Goal: Information Seeking & Learning: Learn about a topic

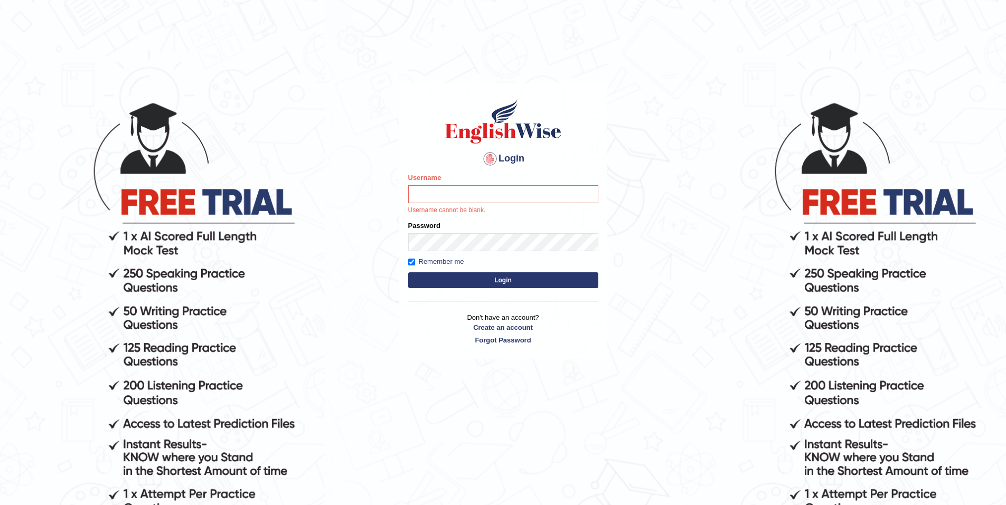
type input "HengK"
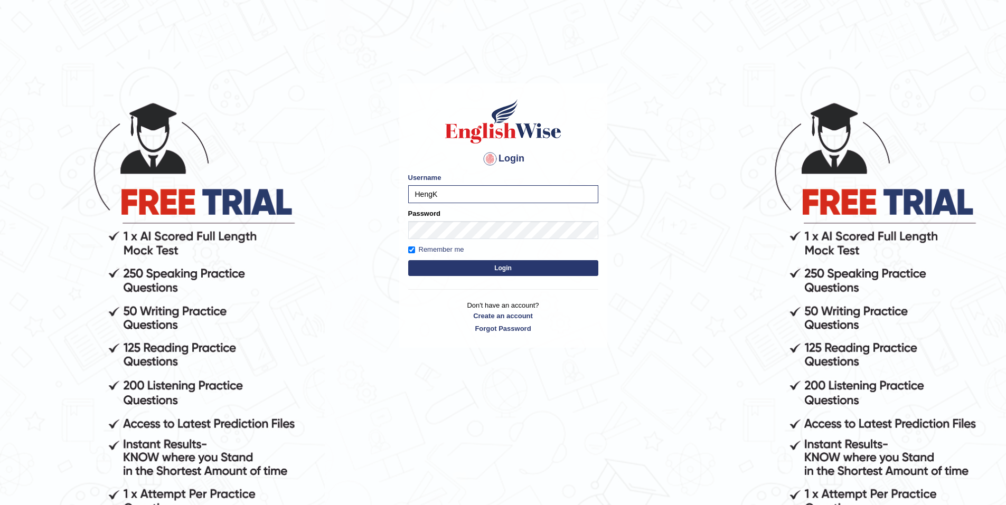
click at [508, 263] on button "Login" at bounding box center [503, 268] width 190 height 16
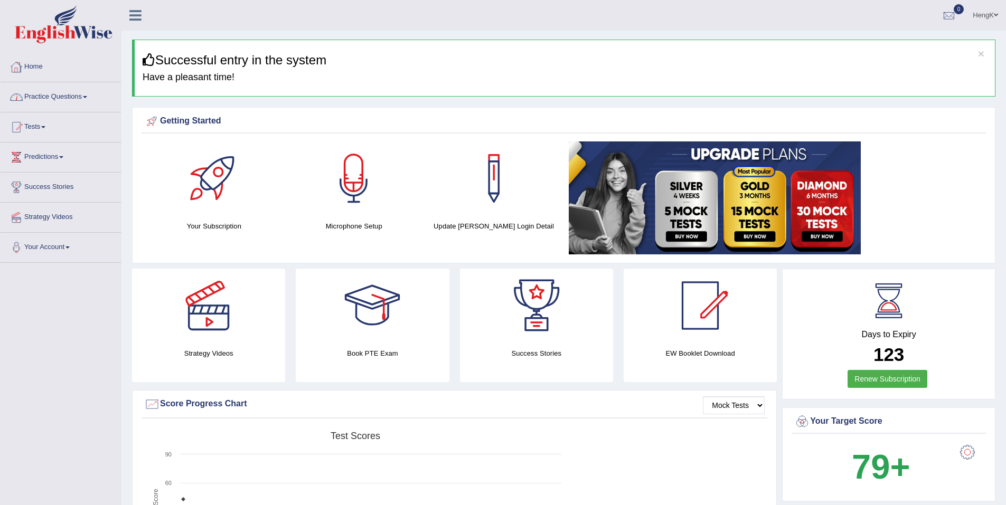
click at [87, 98] on span at bounding box center [85, 97] width 4 height 2
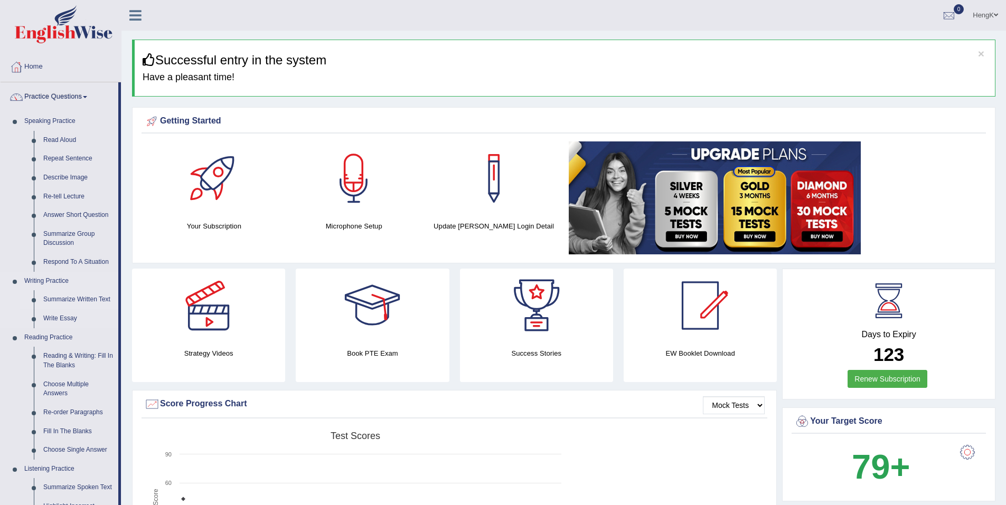
click at [94, 299] on link "Summarize Written Text" at bounding box center [79, 299] width 80 height 19
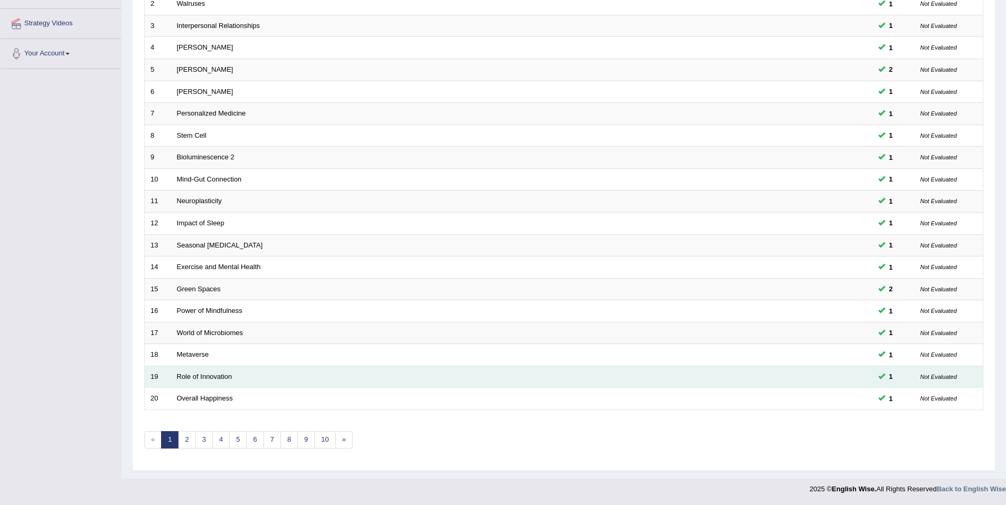
scroll to position [194, 0]
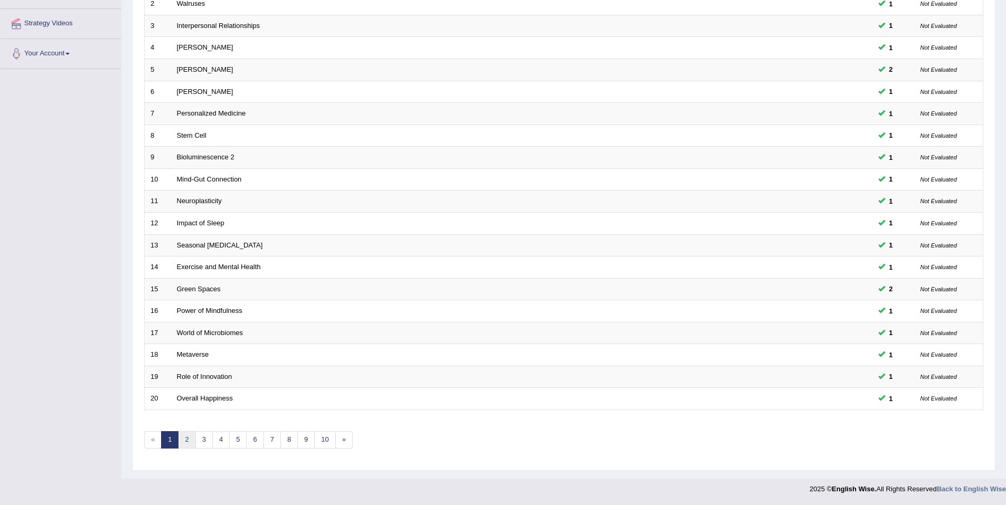
click at [190, 445] on link "2" at bounding box center [186, 439] width 17 height 17
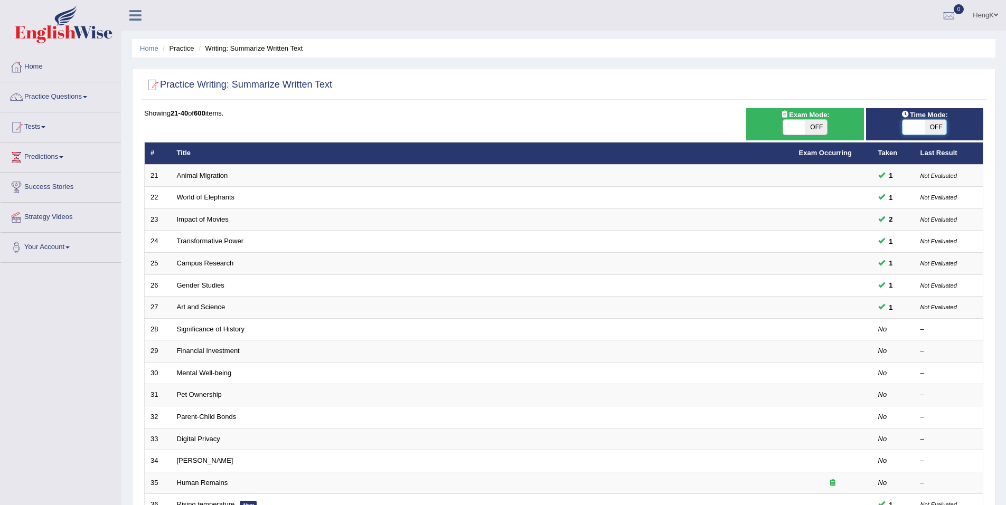
click at [917, 122] on span at bounding box center [913, 127] width 22 height 15
checkbox input "true"
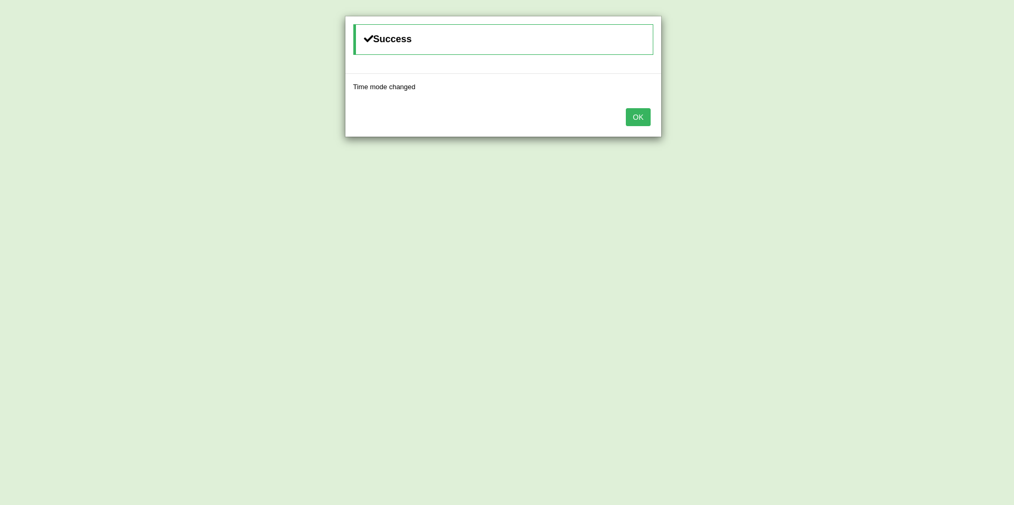
click at [652, 117] on div "OK" at bounding box center [503, 118] width 316 height 37
click at [648, 118] on button "OK" at bounding box center [638, 117] width 24 height 18
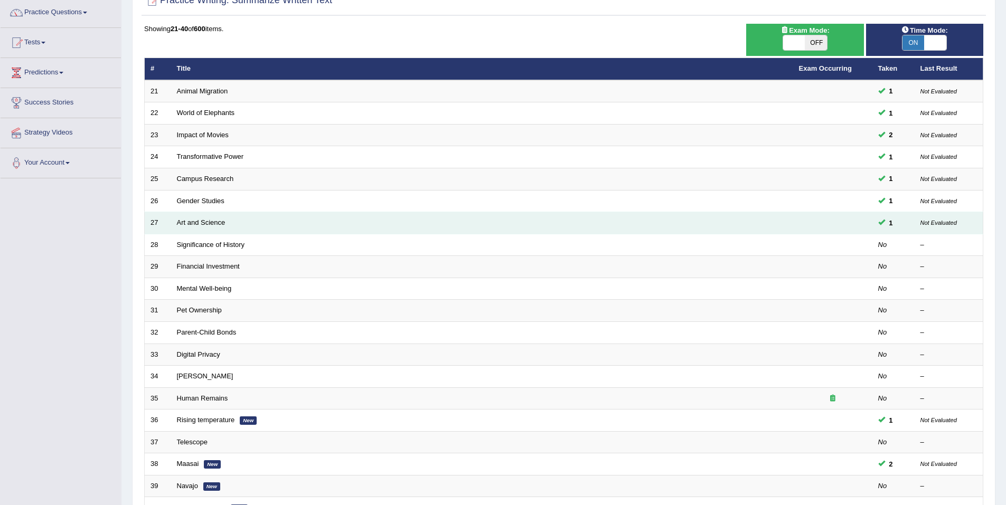
scroll to position [106, 0]
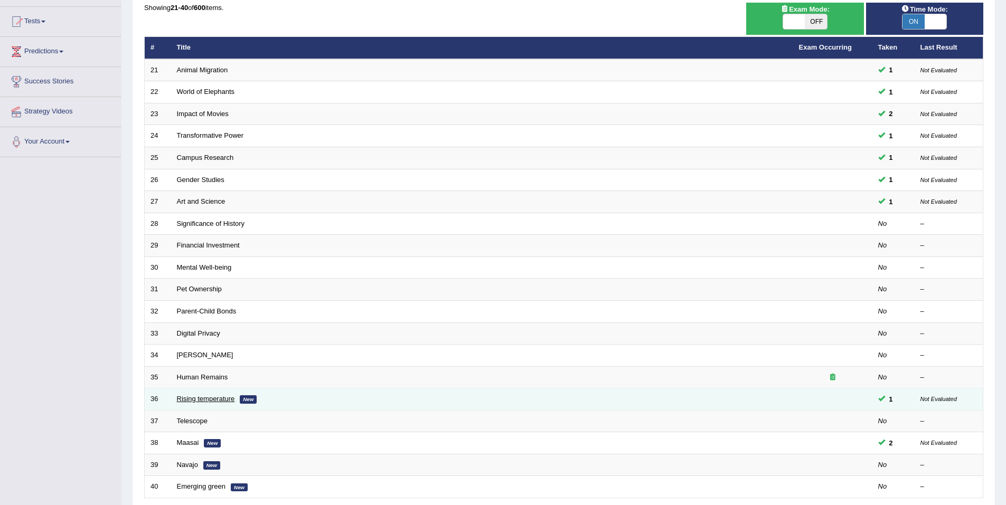
click at [207, 402] on link "Rising temperature" at bounding box center [206, 399] width 58 height 8
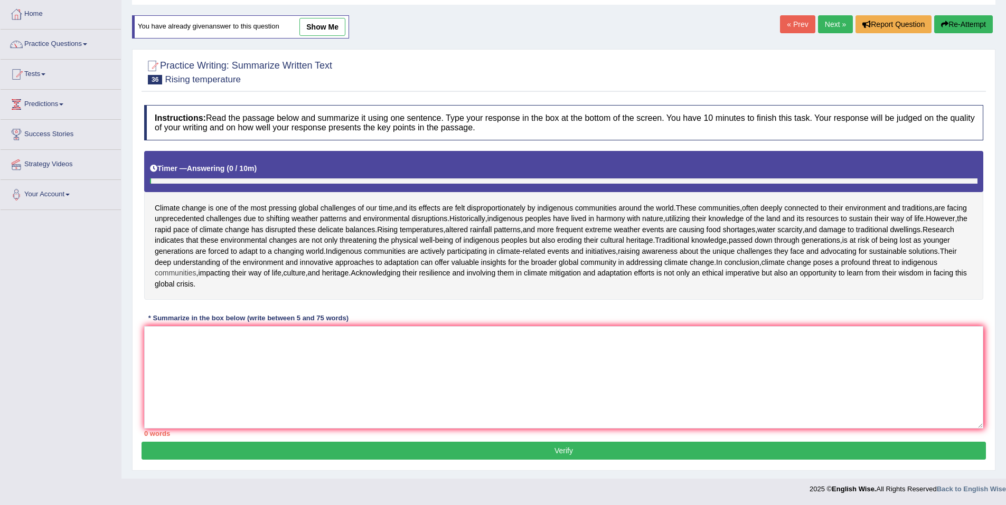
scroll to position [106, 0]
click at [317, 379] on textarea at bounding box center [563, 377] width 839 height 102
type textarea "`"
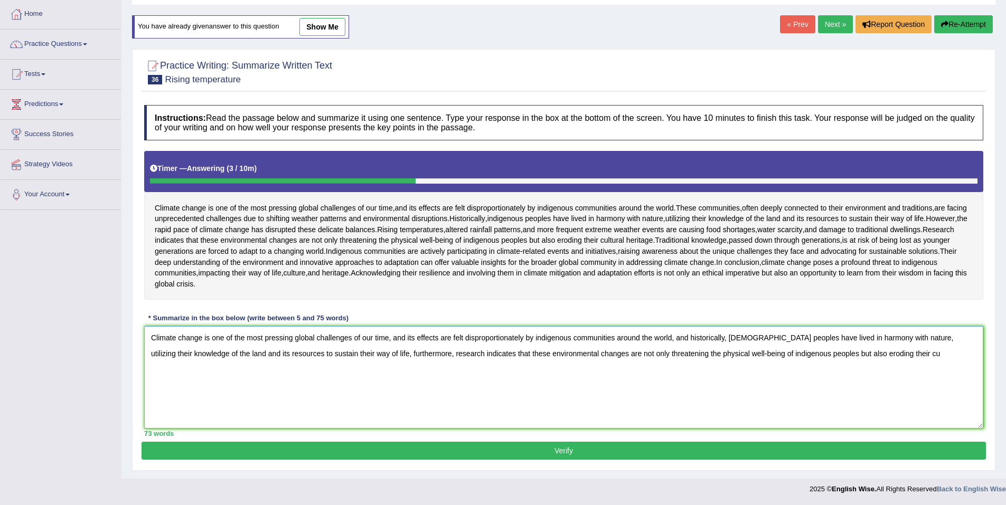
drag, startPoint x: 815, startPoint y: 365, endPoint x: 744, endPoint y: 365, distance: 70.8
click at [744, 365] on textarea "Climate change is one of the most pressing global challenges of our time, and i…" at bounding box center [563, 377] width 839 height 102
click at [829, 369] on textarea "Climate change is one of the most pressing global challenges of our time, and i…" at bounding box center [563, 377] width 839 height 102
type textarea "Climate change is one of the most pressing global challenges of our time, and i…"
click at [572, 460] on button "Verify" at bounding box center [564, 451] width 844 height 18
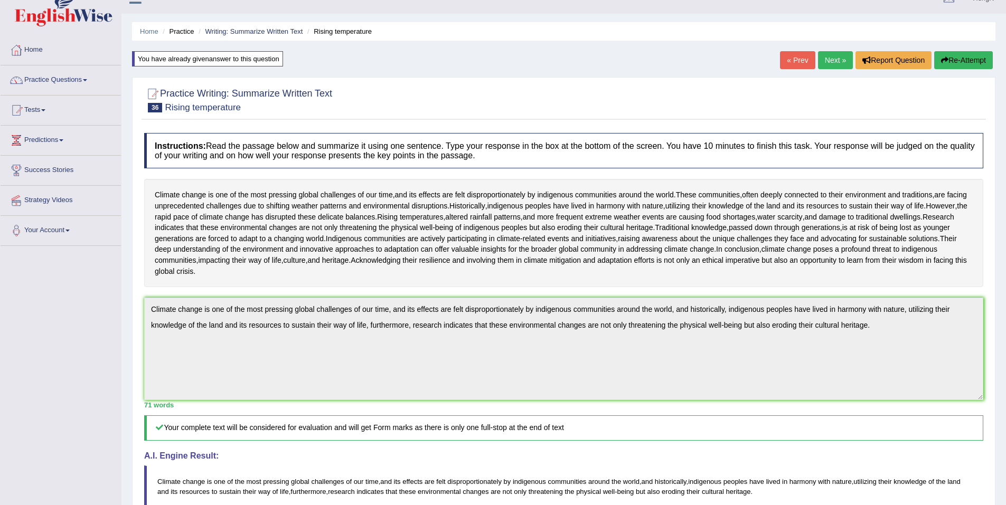
scroll to position [0, 0]
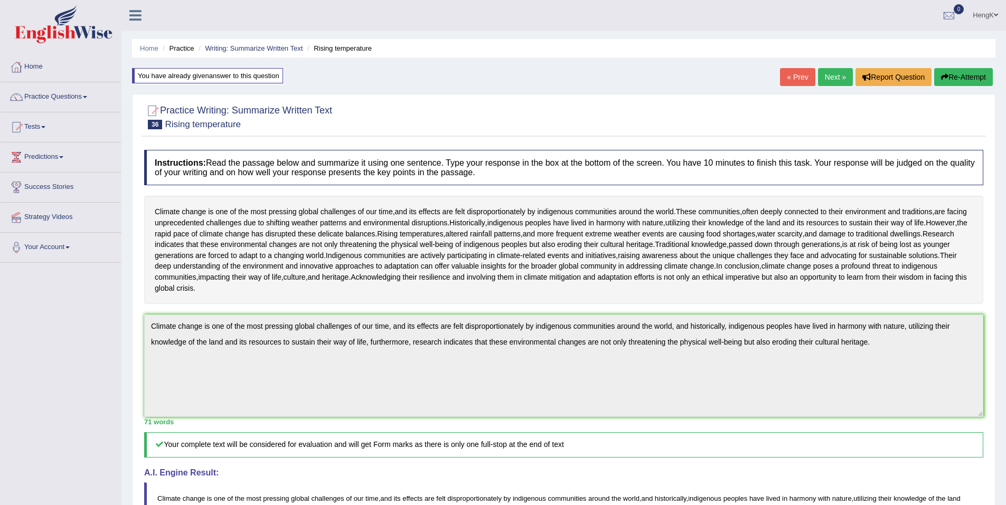
drag, startPoint x: 248, startPoint y: 49, endPoint x: 228, endPoint y: 60, distance: 23.4
click at [248, 49] on link "Writing: Summarize Written Text" at bounding box center [254, 48] width 98 height 8
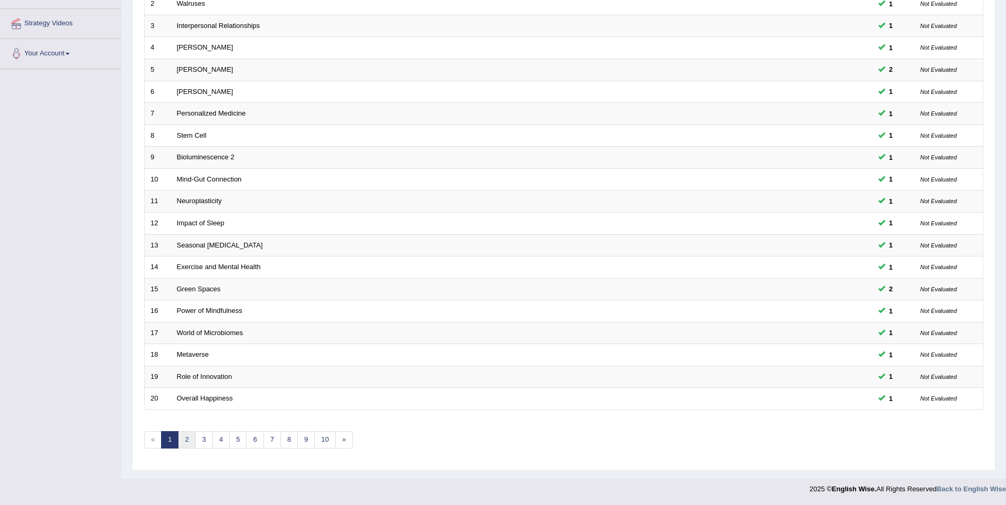
click at [187, 445] on link "2" at bounding box center [186, 439] width 17 height 17
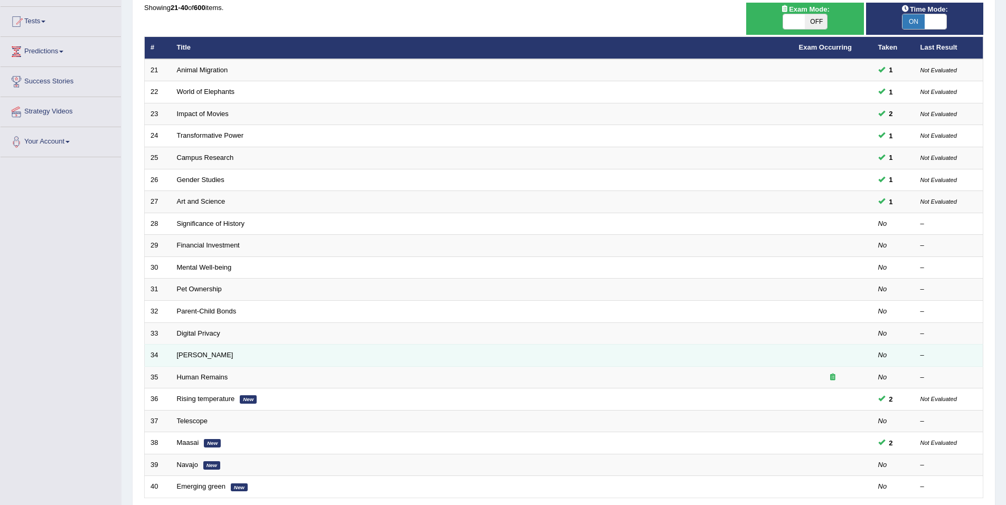
scroll to position [158, 0]
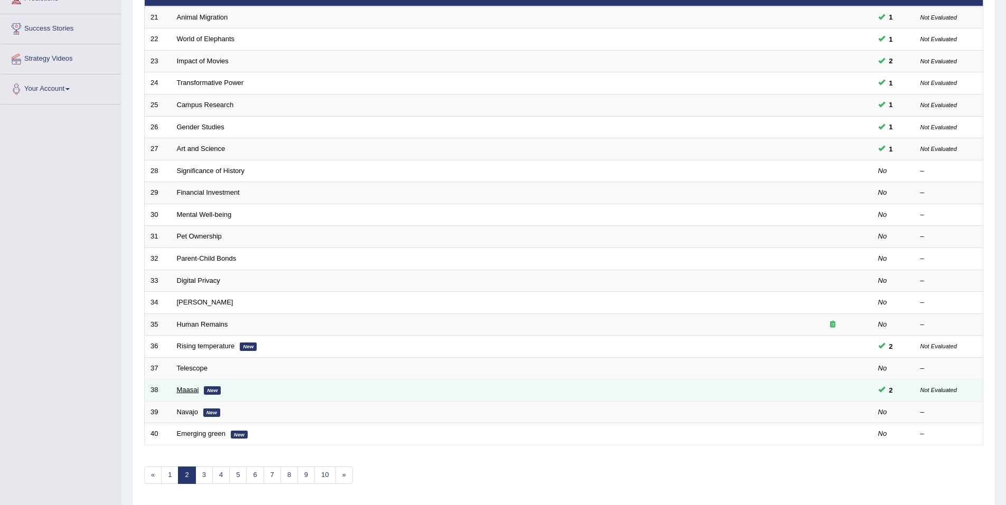
click at [191, 390] on link "Maasai" at bounding box center [188, 390] width 22 height 8
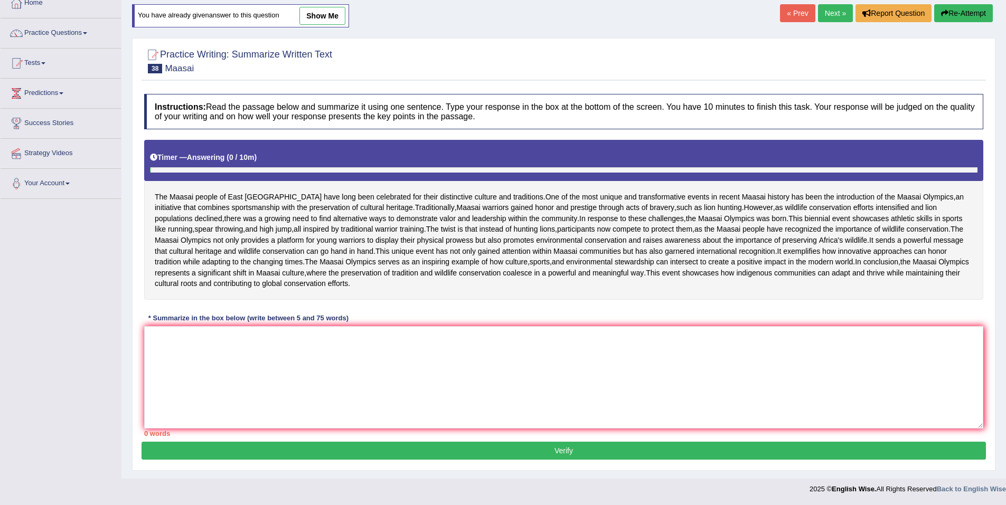
scroll to position [151, 0]
click at [374, 378] on textarea at bounding box center [563, 377] width 839 height 102
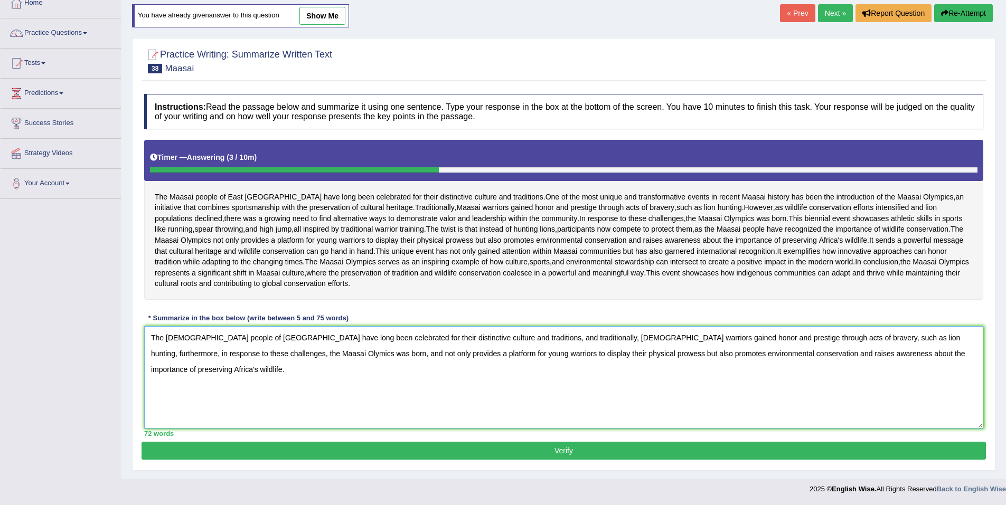
type textarea "The Maasai people of East Africa have long been celebrated for their distinctiv…"
click at [554, 446] on button "Verify" at bounding box center [564, 451] width 844 height 18
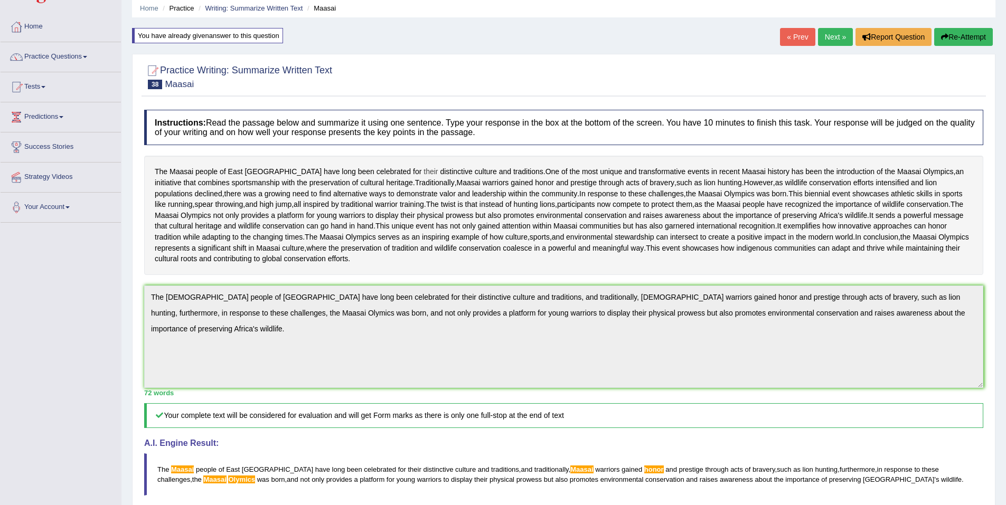
scroll to position [2, 0]
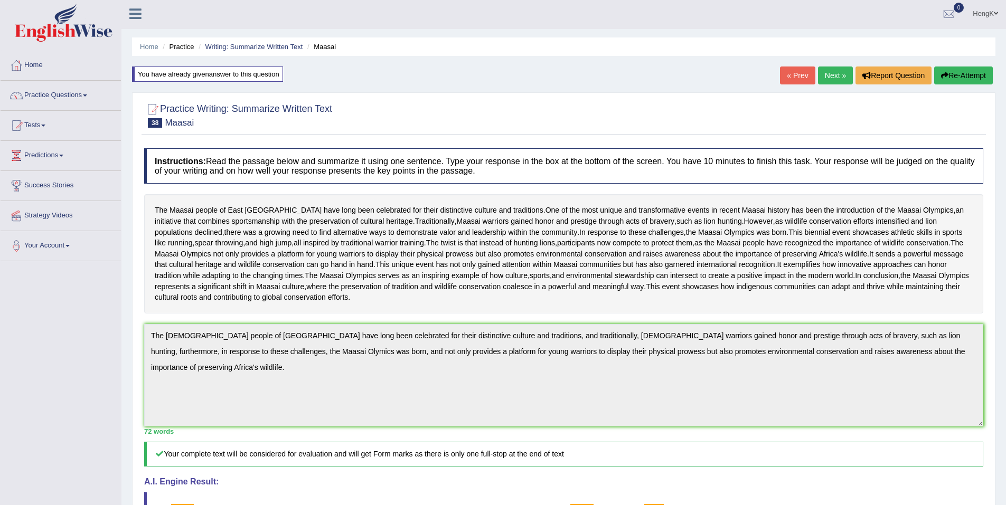
drag, startPoint x: 200, startPoint y: 124, endPoint x: 167, endPoint y: 124, distance: 32.2
click at [167, 124] on h2 "Practice Writing: Summarize Written Text 38 Maasai" at bounding box center [238, 114] width 188 height 26
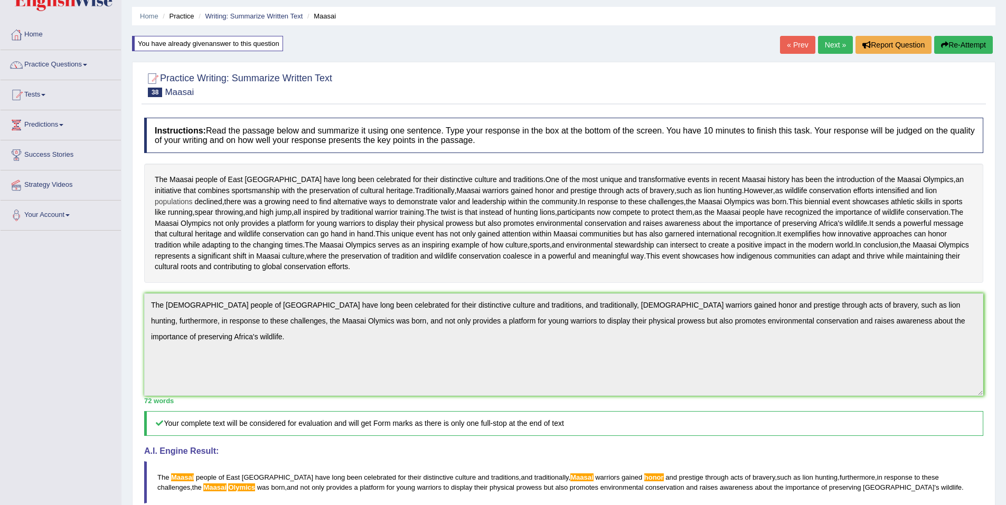
scroll to position [0, 0]
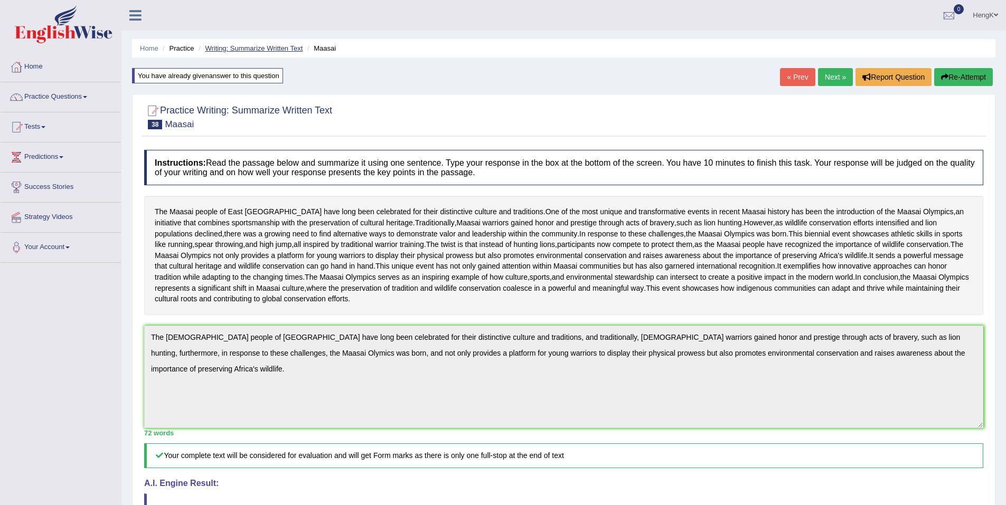
click at [257, 48] on link "Writing: Summarize Written Text" at bounding box center [254, 48] width 98 height 8
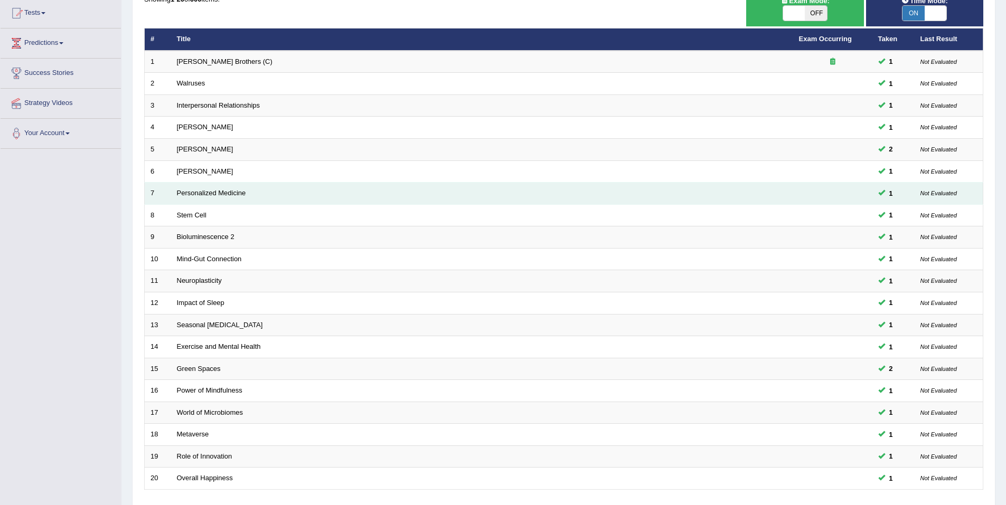
scroll to position [194, 0]
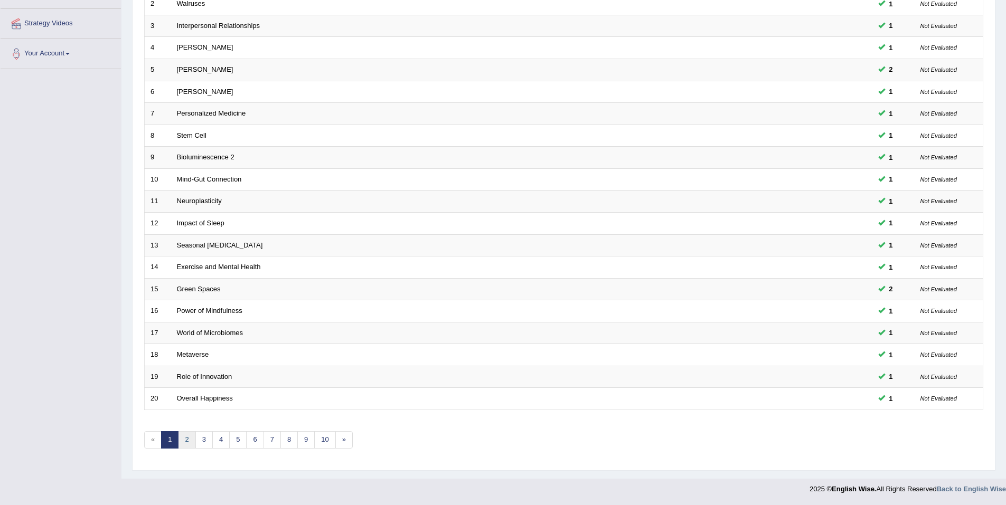
click at [180, 440] on link "2" at bounding box center [186, 439] width 17 height 17
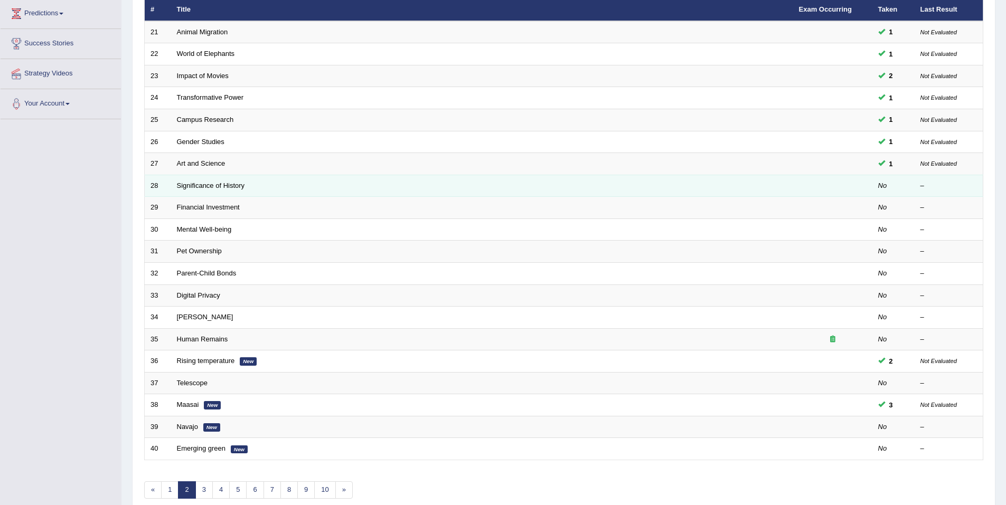
scroll to position [158, 0]
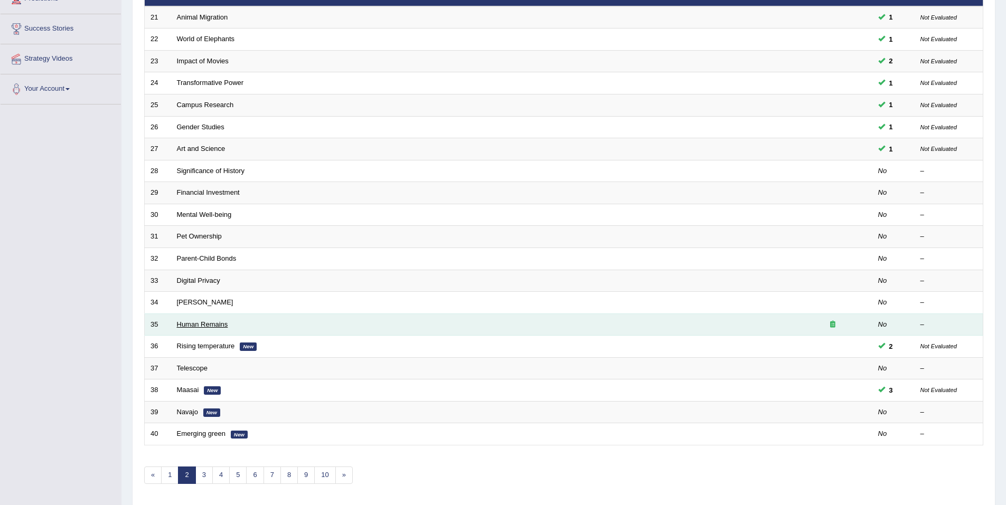
click at [185, 324] on link "Human Remains" at bounding box center [202, 324] width 51 height 8
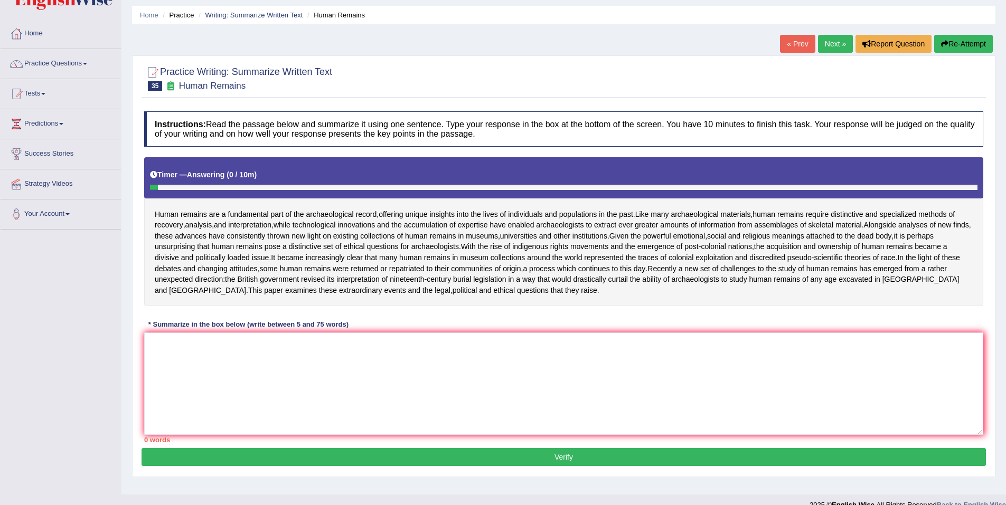
scroll to position [62, 0]
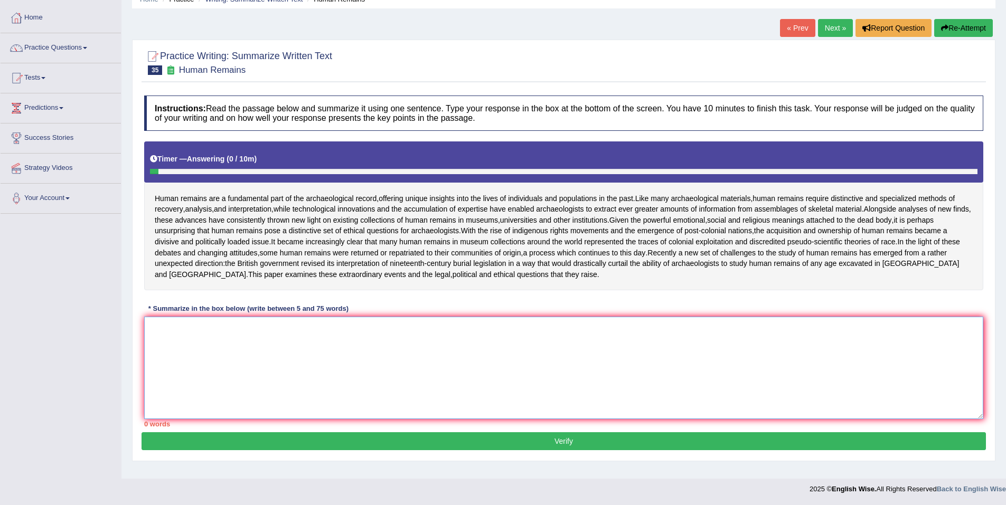
click at [293, 342] on textarea at bounding box center [563, 368] width 839 height 102
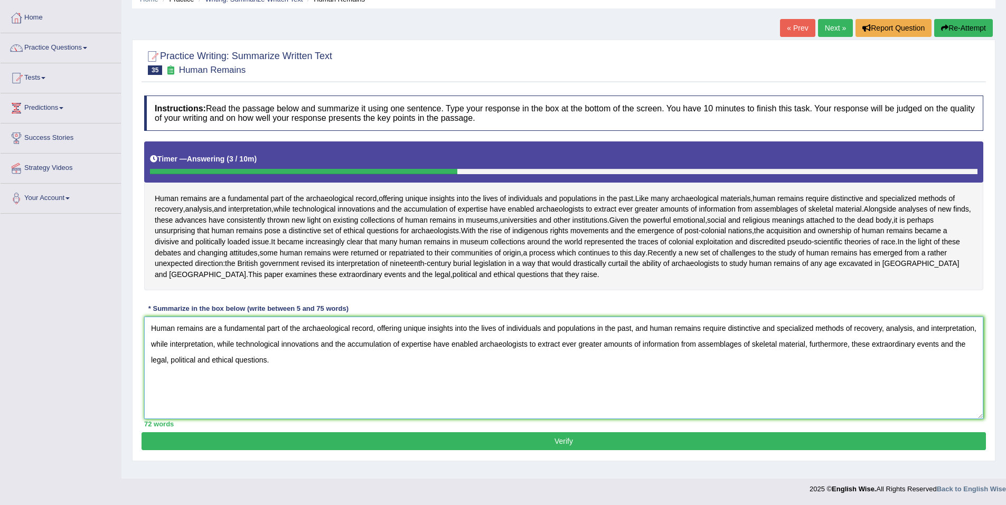
type textarea "Human remains are a fundamental part of the archaeological record, offering uni…"
click at [559, 448] on button "Verify" at bounding box center [564, 441] width 844 height 18
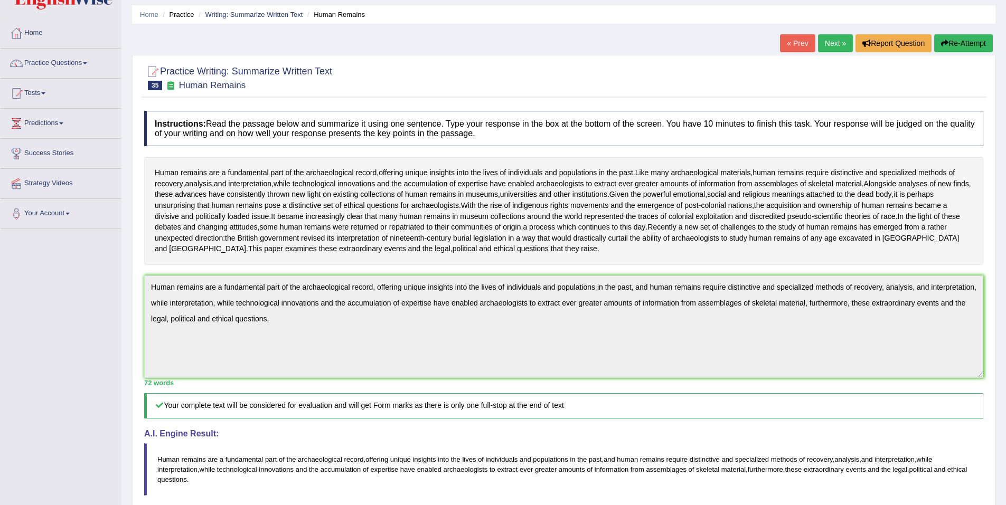
scroll to position [33, 0]
drag, startPoint x: 259, startPoint y: 14, endPoint x: 269, endPoint y: 32, distance: 20.6
click at [259, 14] on link "Writing: Summarize Written Text" at bounding box center [254, 15] width 98 height 8
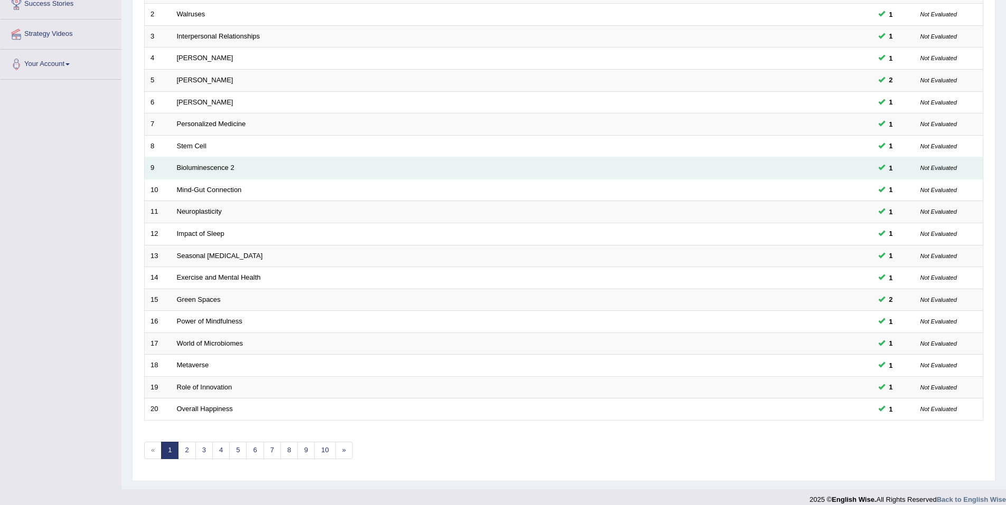
scroll to position [194, 0]
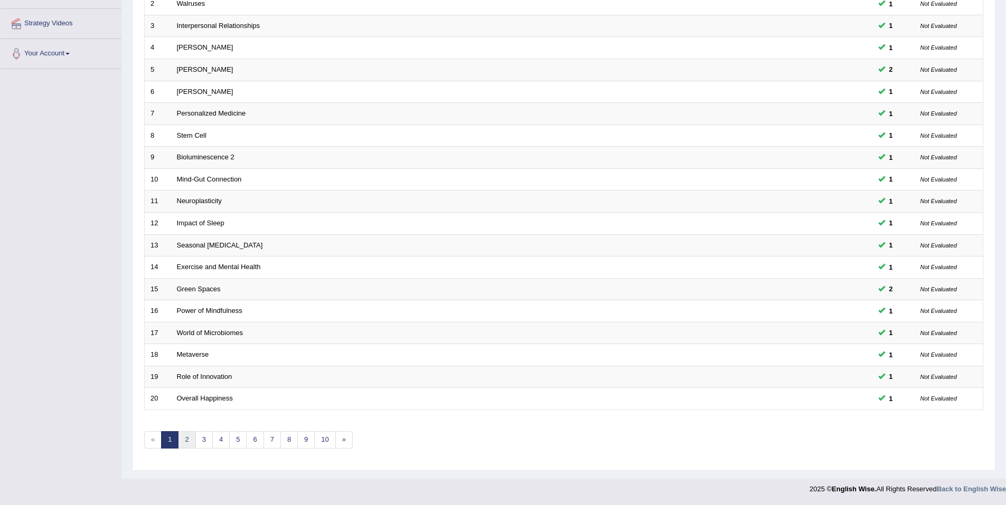
click at [186, 444] on link "2" at bounding box center [186, 439] width 17 height 17
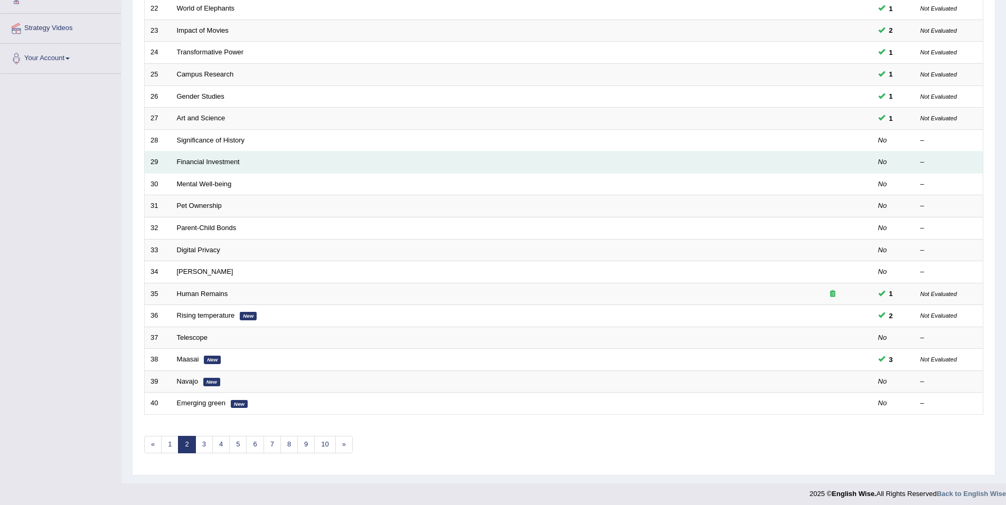
scroll to position [194, 0]
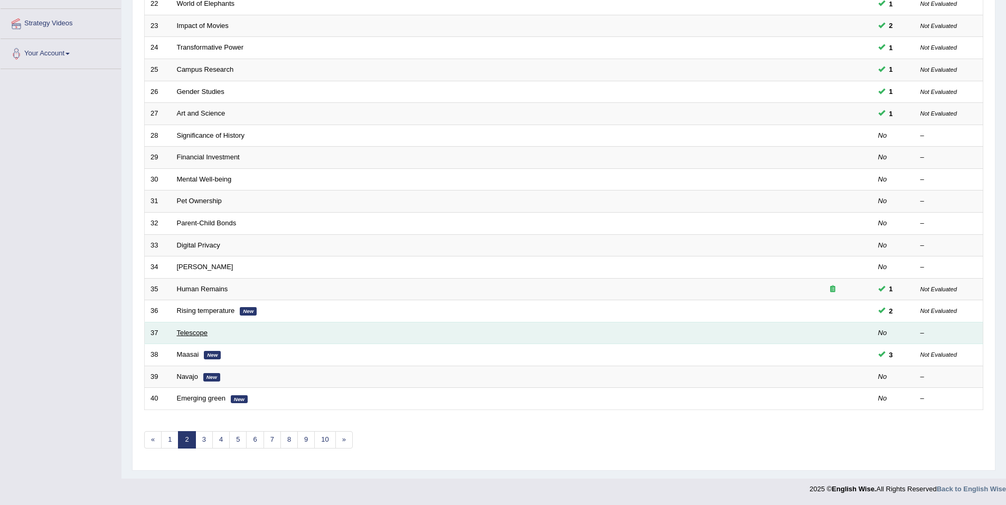
click at [200, 331] on link "Telescope" at bounding box center [192, 333] width 31 height 8
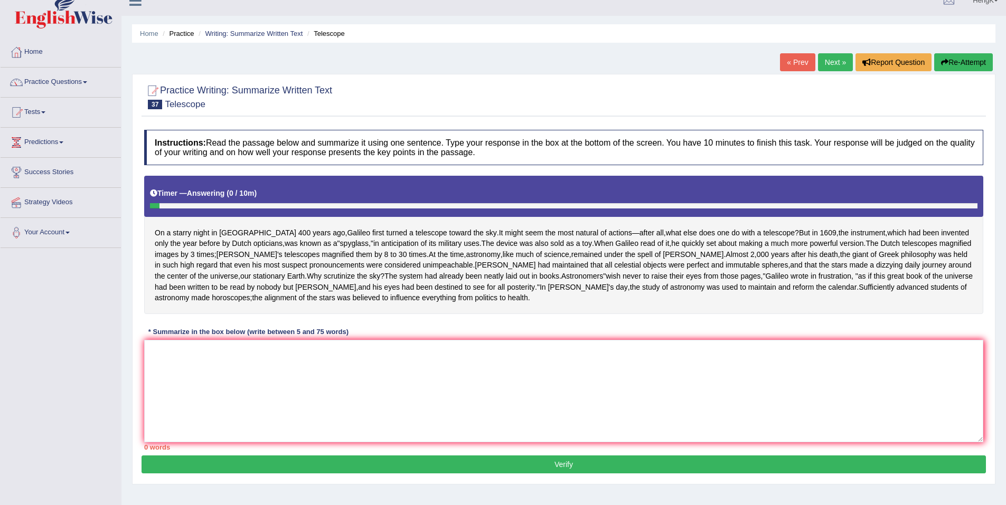
scroll to position [62, 0]
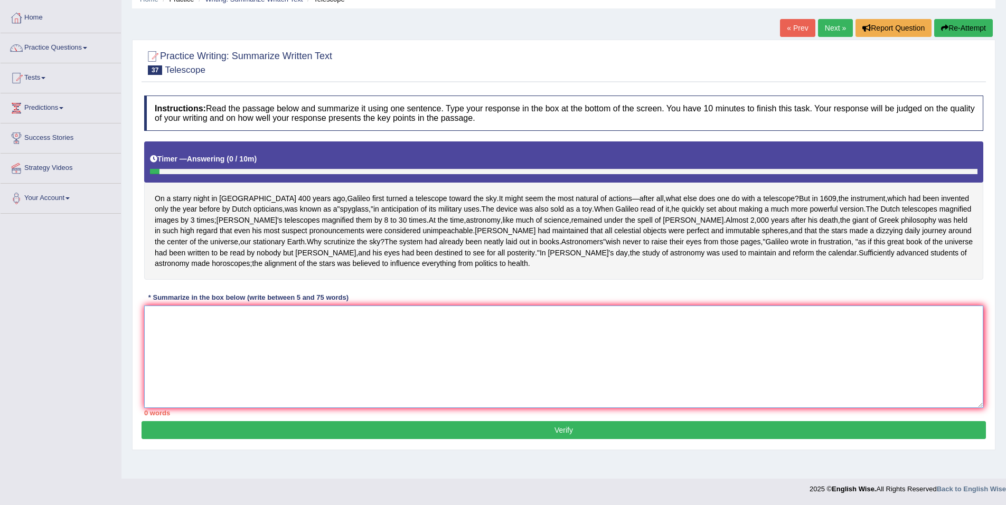
click at [309, 353] on textarea at bounding box center [563, 357] width 839 height 102
type textarea "O"
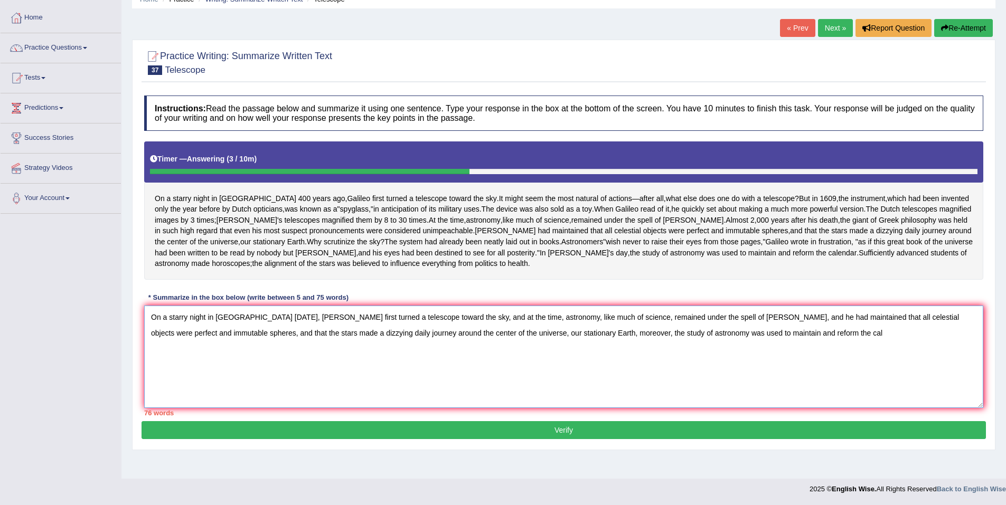
drag, startPoint x: 762, startPoint y: 355, endPoint x: 662, endPoint y: 366, distance: 101.4
click at [662, 366] on textarea "On a starry night in Padua 400 years ago, Galileo first turned a telescope towa…" at bounding box center [563, 357] width 839 height 102
drag, startPoint x: 691, startPoint y: 376, endPoint x: 690, endPoint y: 360, distance: 16.9
click at [691, 376] on textarea "On a starry night in Padua 400 years ago, Galileo first turned a telescope towa…" at bounding box center [563, 357] width 839 height 102
click at [700, 353] on textarea "On a starry night in Padua 400 years ago, Galileo first turned a telescope towa…" at bounding box center [563, 357] width 839 height 102
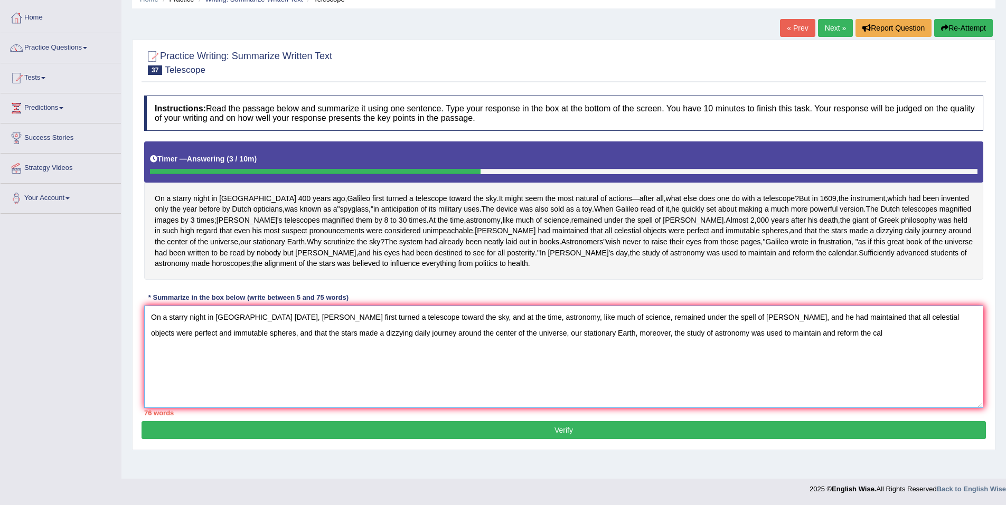
click at [702, 355] on textarea "On a starry night in Padua 400 years ago, Galileo first turned a telescope towa…" at bounding box center [563, 357] width 839 height 102
click at [712, 366] on textarea "On a starry night in Padua 400 years ago, Galileo first turned a telescope towa…" at bounding box center [563, 357] width 839 height 102
click at [782, 351] on textarea "On a starry night in Padua 400 years ago, Galileo first turned a telescope towa…" at bounding box center [563, 357] width 839 height 102
drag, startPoint x: 705, startPoint y: 351, endPoint x: 663, endPoint y: 354, distance: 42.3
click at [663, 354] on textarea "On a starry night in Padua 400 years ago, Galileo first turned a telescope towa…" at bounding box center [563, 357] width 839 height 102
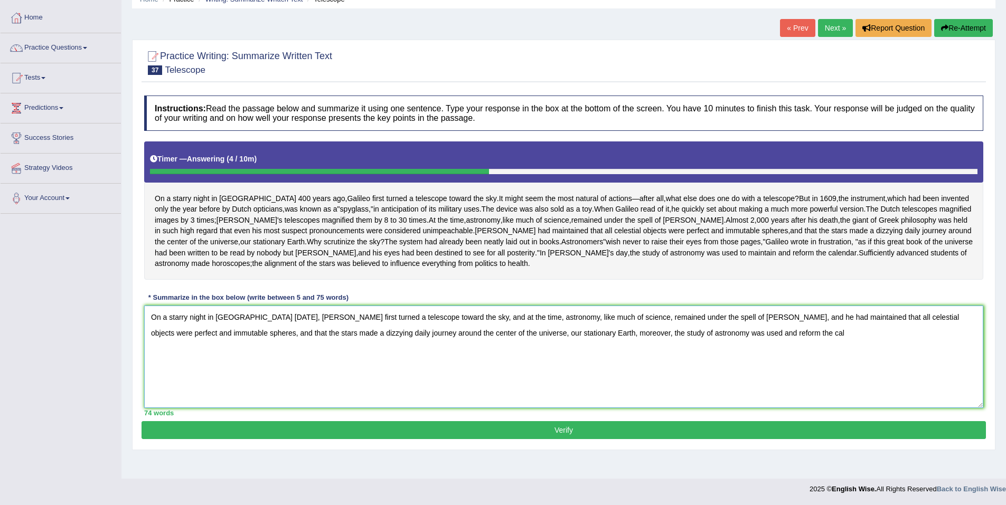
click at [747, 353] on textarea "On a starry night in Padua 400 years ago, Galileo first turned a telescope towa…" at bounding box center [563, 357] width 839 height 102
drag, startPoint x: 724, startPoint y: 351, endPoint x: 660, endPoint y: 357, distance: 64.7
click at [659, 357] on textarea "On a starry night in Padua 400 years ago, Galileo first turned a telescope towa…" at bounding box center [563, 357] width 839 height 102
type textarea "On a starry night in Padua 400 years ago, Galileo first turned a telescope towa…"
click at [559, 439] on button "Verify" at bounding box center [564, 430] width 844 height 18
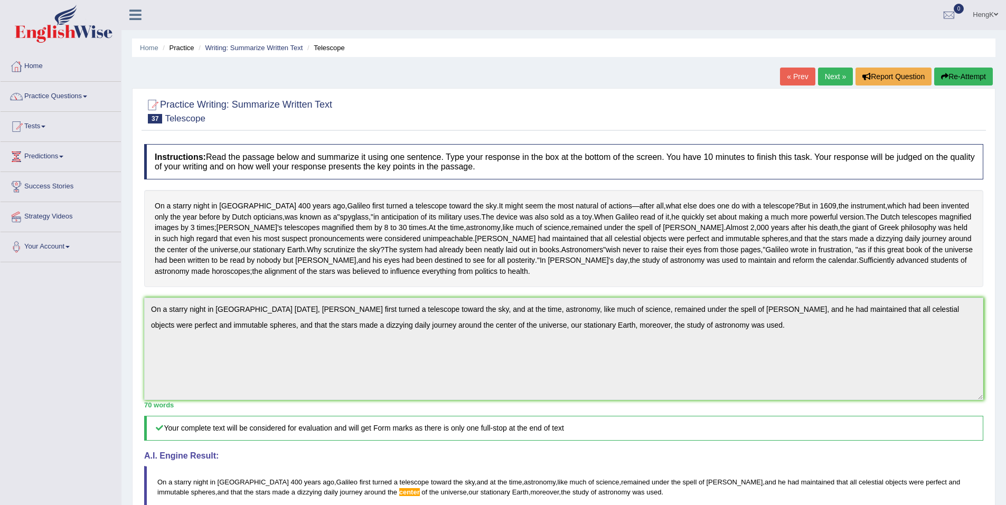
scroll to position [0, 0]
click at [181, 50] on li "Practice" at bounding box center [177, 48] width 34 height 10
click at [145, 49] on link "Home" at bounding box center [149, 48] width 18 height 8
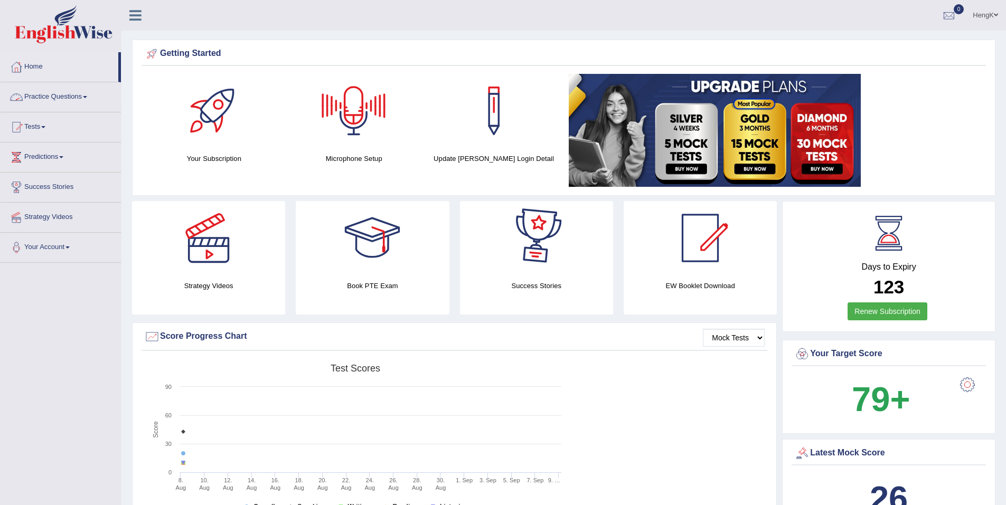
drag, startPoint x: 67, startPoint y: 95, endPoint x: 73, endPoint y: 95, distance: 6.9
click at [67, 95] on link "Practice Questions" at bounding box center [61, 95] width 120 height 26
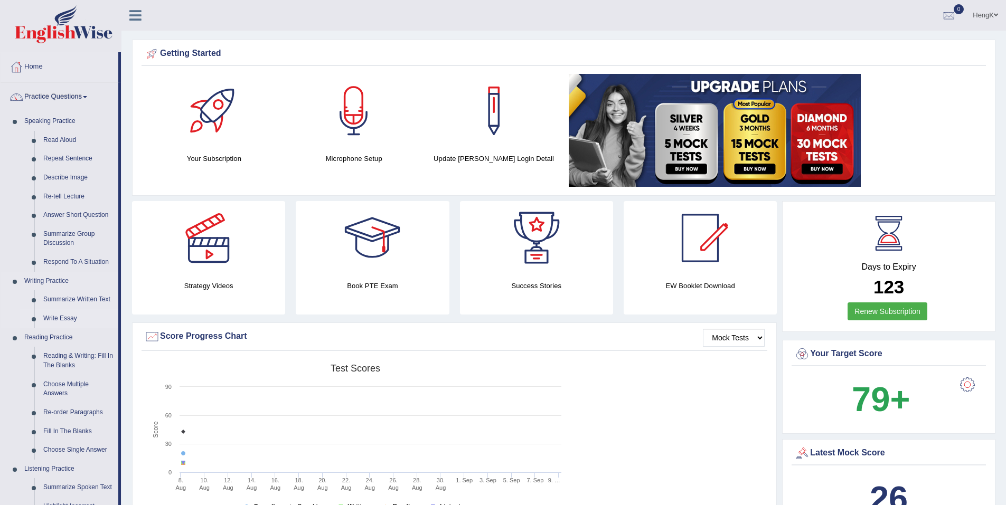
click at [70, 318] on link "Write Essay" at bounding box center [79, 318] width 80 height 19
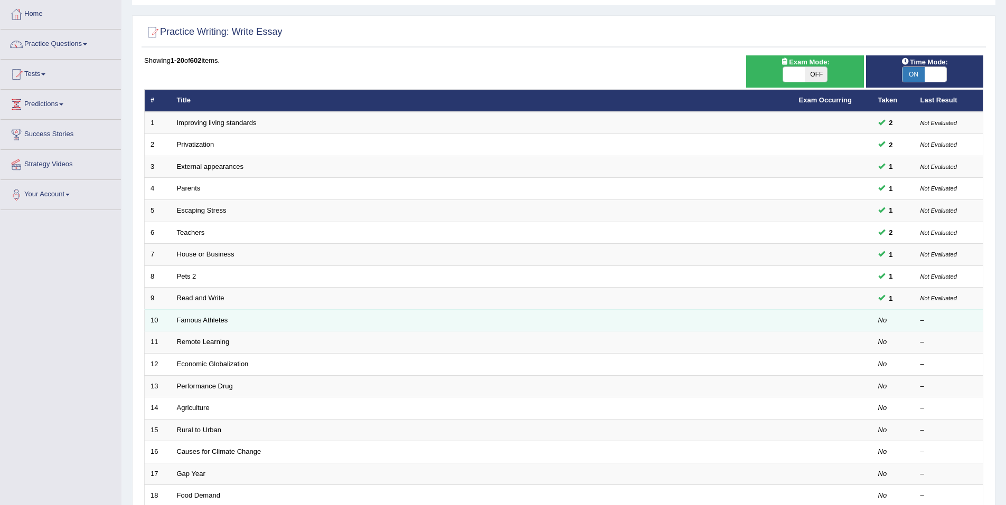
click at [212, 324] on td "Famous Athletes" at bounding box center [482, 320] width 622 height 22
click at [219, 320] on link "Famous Athletes" at bounding box center [202, 320] width 51 height 8
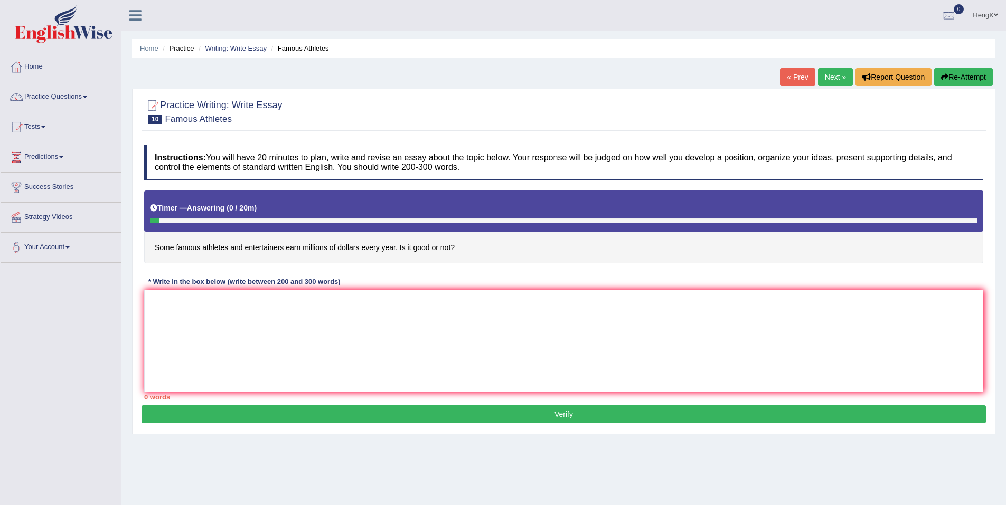
drag, startPoint x: 459, startPoint y: 247, endPoint x: 157, endPoint y: 250, distance: 301.5
click at [153, 251] on h4 "Some famous athletes and entertainers earn millions of dollars every year. Is i…" at bounding box center [563, 227] width 839 height 73
click at [350, 300] on textarea at bounding box center [563, 341] width 839 height 102
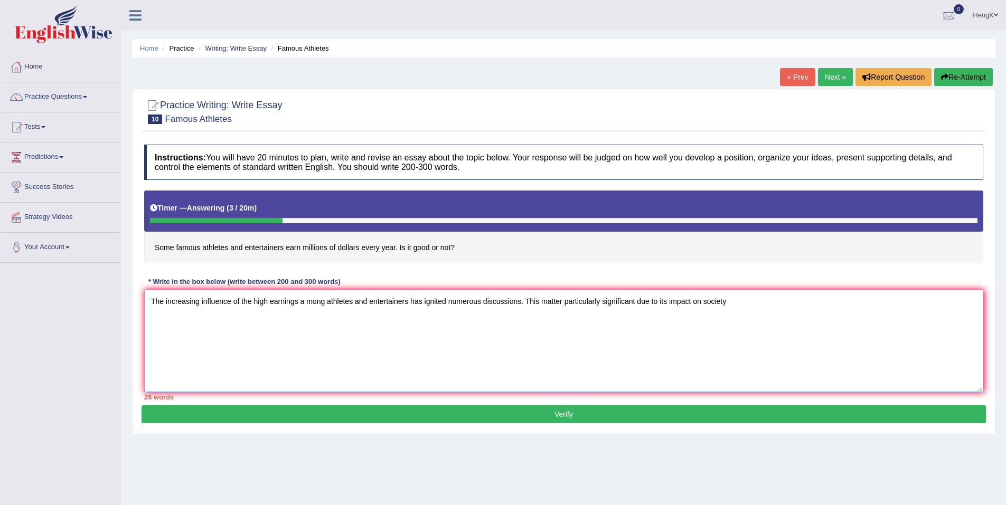
click at [707, 303] on textarea "The increasing influence of the high earnings a mong athletes and entertainers …" at bounding box center [563, 341] width 839 height 102
click at [806, 306] on textarea "The increasing influence of the high earnings a mong athletes and entertainers …" at bounding box center [563, 341] width 839 height 102
type textarea "The increasing influence of the high earnings a mong athletes and entertainers …"
click at [295, 343] on textarea "The increasing influence of the high earnings a mong athletes and entertainers …" at bounding box center [563, 341] width 839 height 102
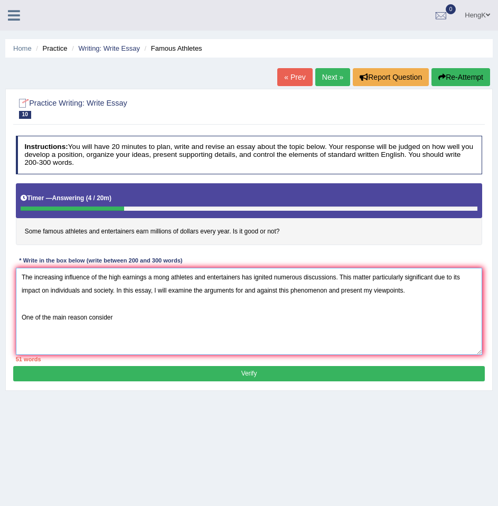
click at [130, 319] on textarea "The increasing influence of the high earnings a mong athletes and entertainers …" at bounding box center [249, 311] width 467 height 87
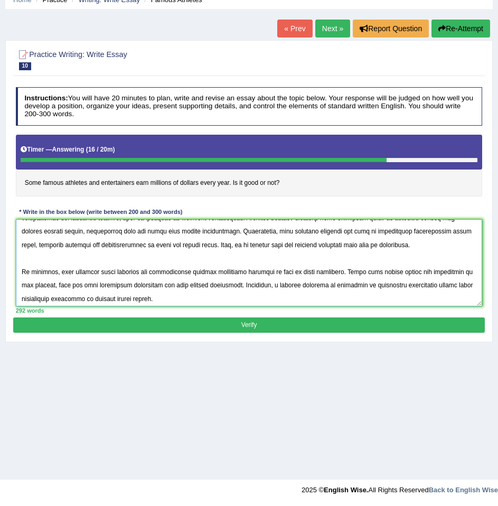
scroll to position [174, 0]
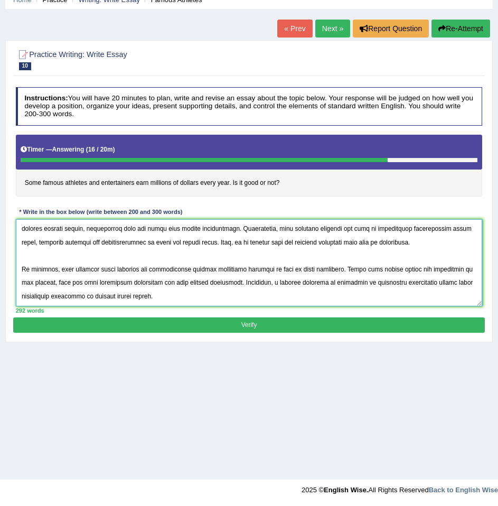
type textarea "The increasing influence of the high earnings a mong athletes and entertainers …"
click at [254, 322] on button "Verify" at bounding box center [248, 324] width 471 height 15
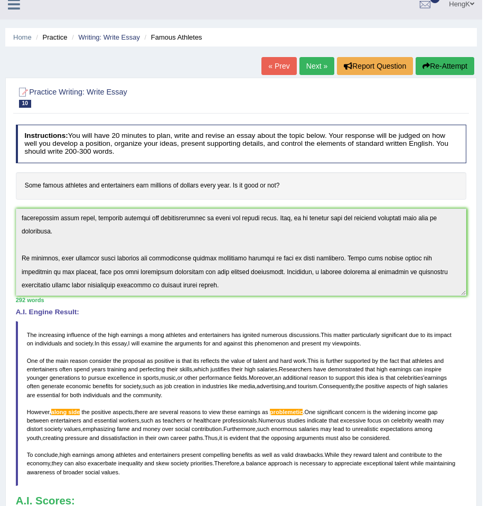
scroll to position [0, 0]
